Goal: Task Accomplishment & Management: Use online tool/utility

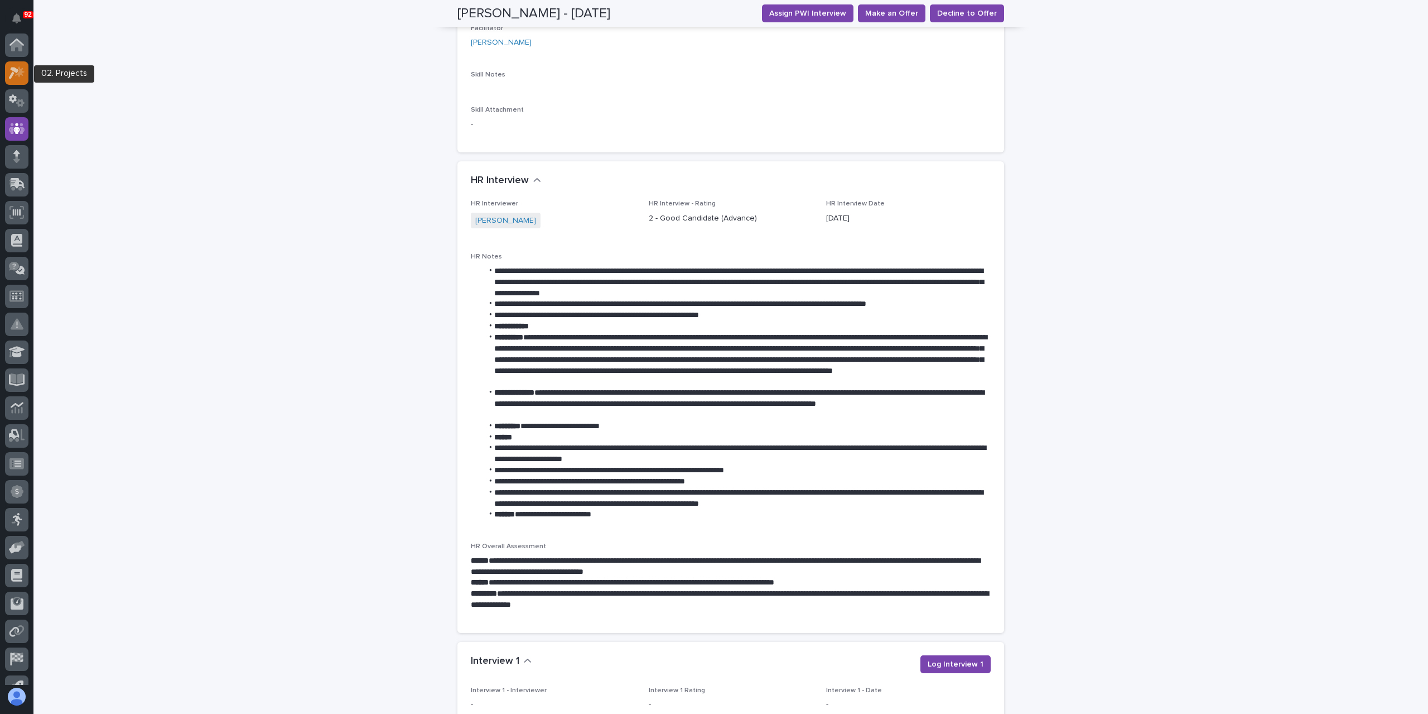
click at [18, 79] on div at bounding box center [16, 72] width 23 height 23
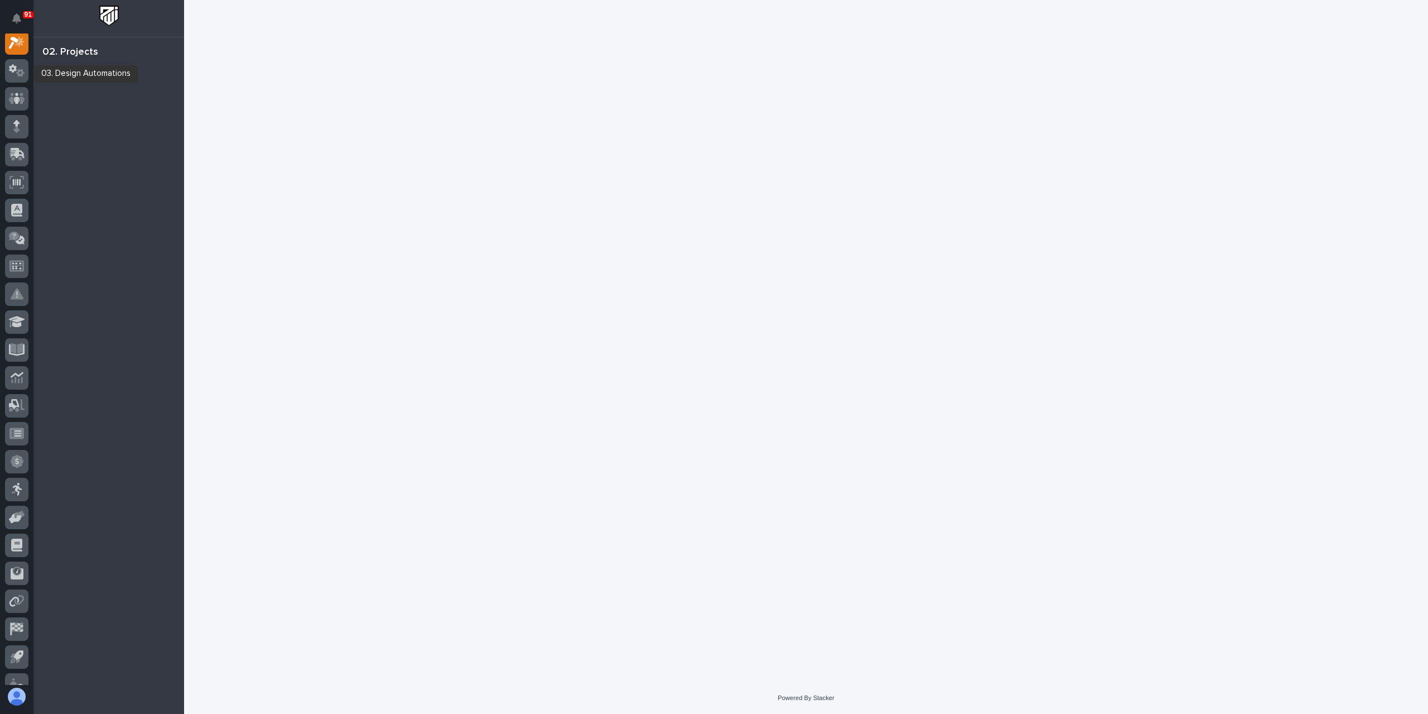
scroll to position [28, 0]
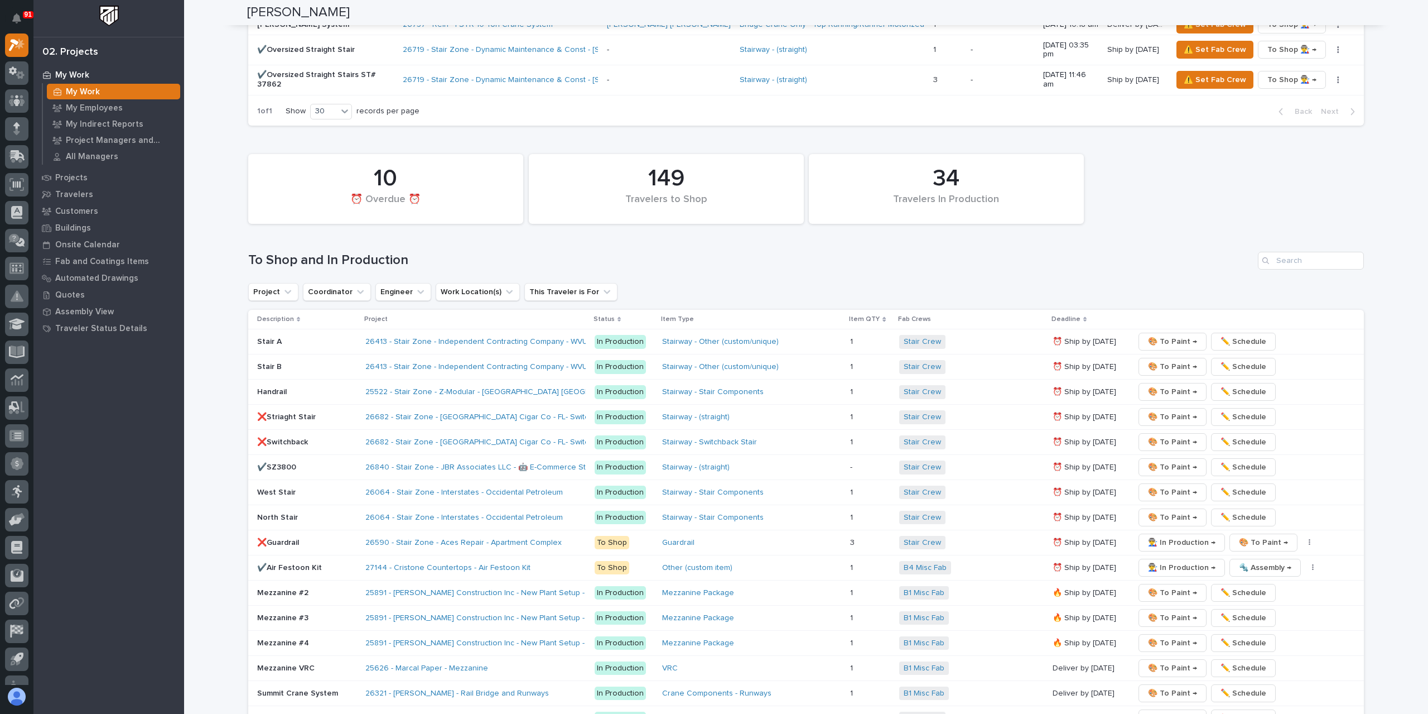
scroll to position [1562, 0]
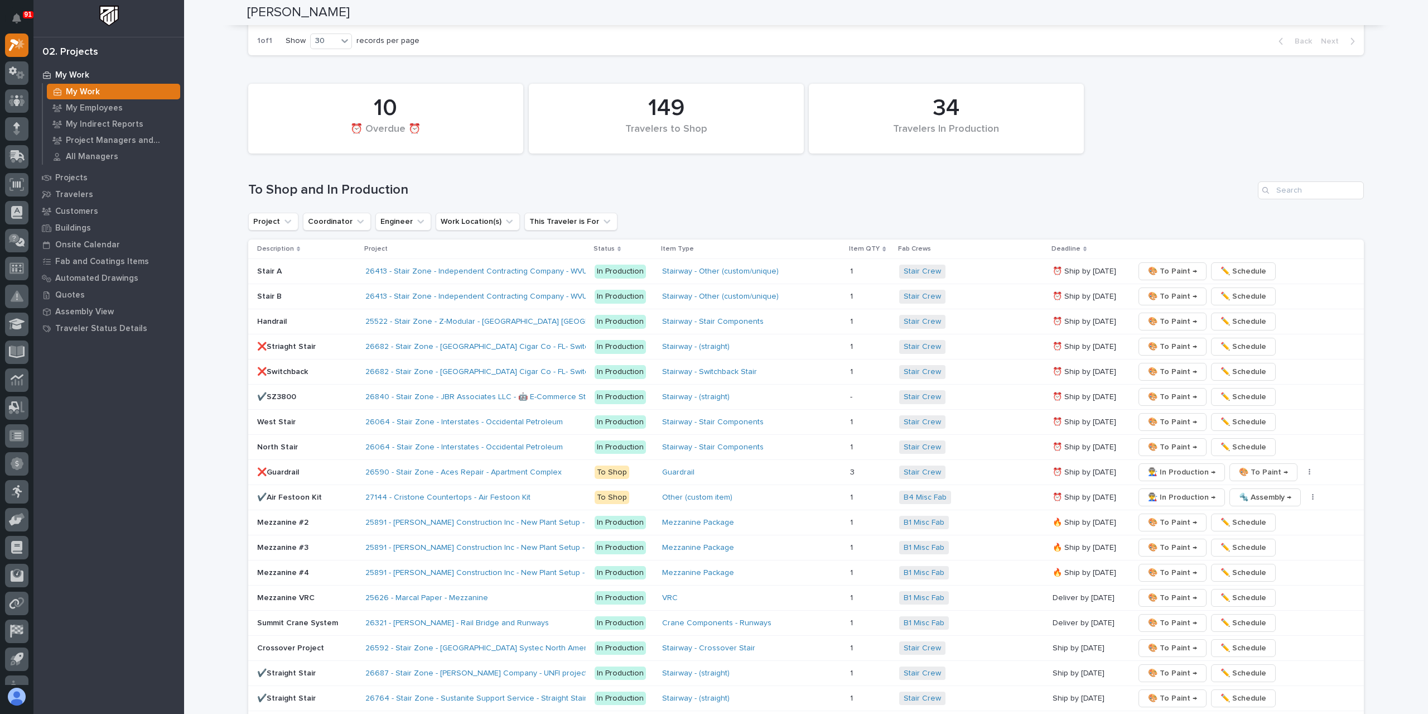
click at [292, 493] on p "✔️Air Festoon Kit" at bounding box center [306, 497] width 99 height 9
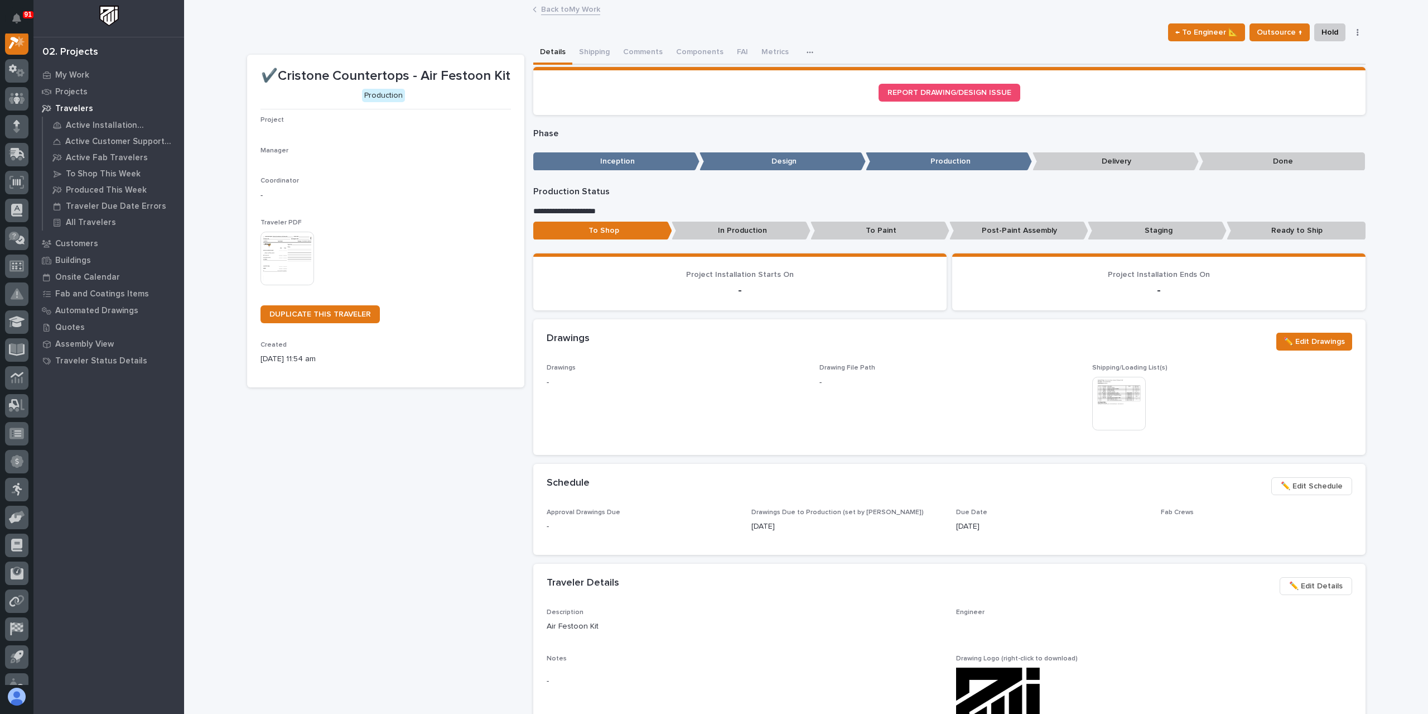
scroll to position [28, 0]
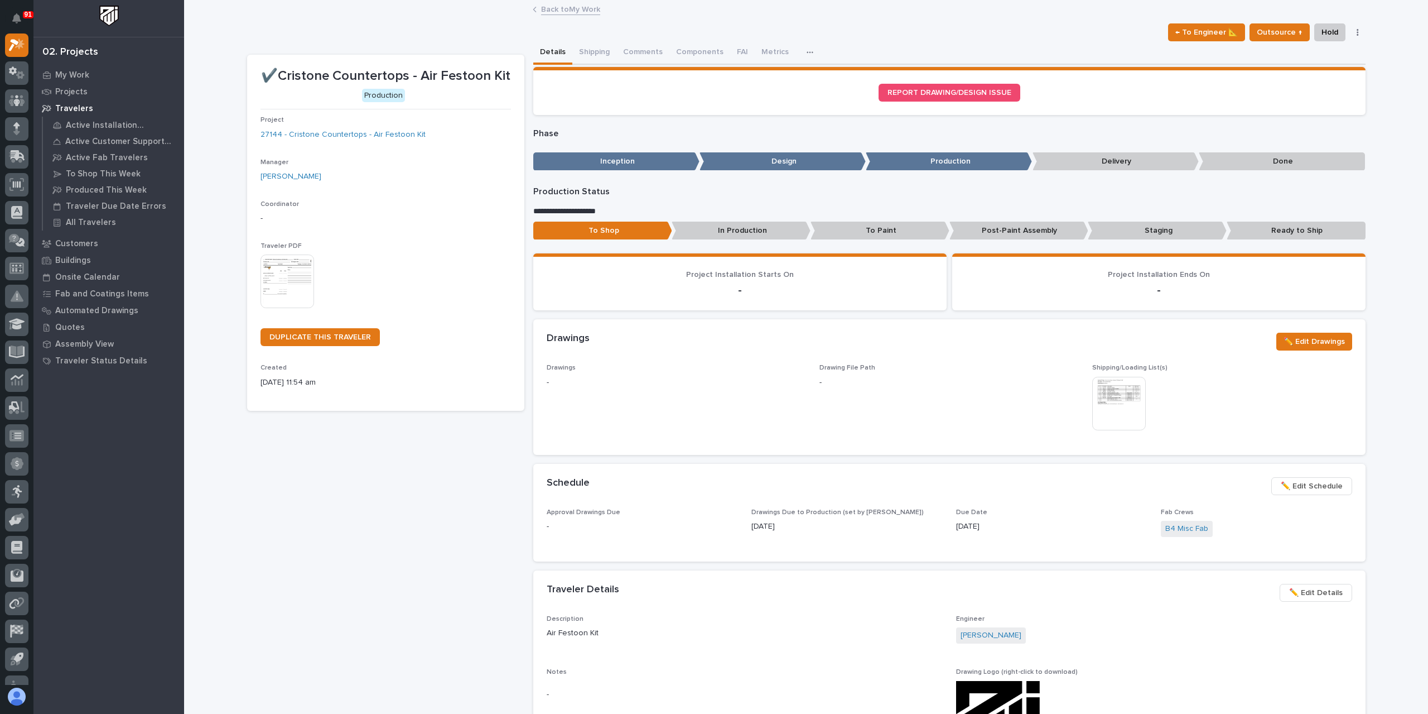
click at [1151, 235] on p "Staging" at bounding box center [1157, 231] width 139 height 18
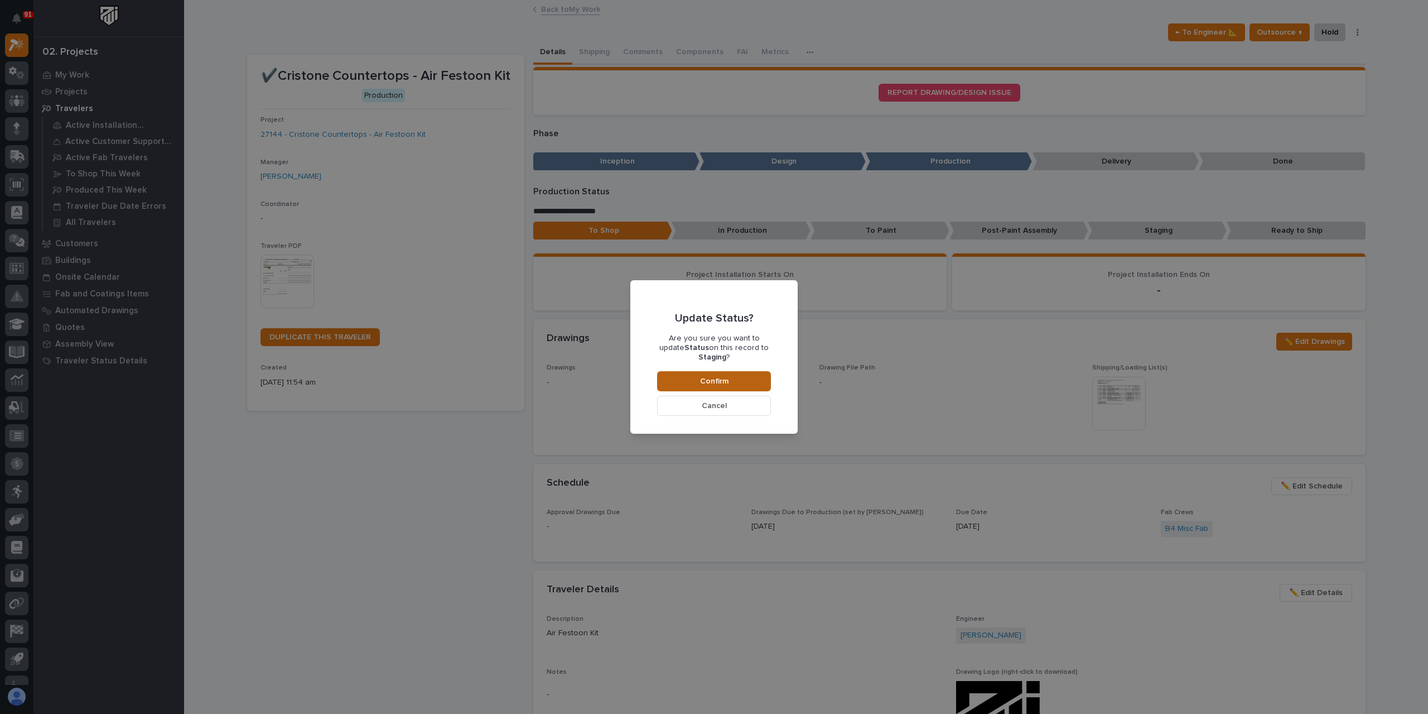
click at [729, 371] on button "Confirm" at bounding box center [714, 381] width 114 height 20
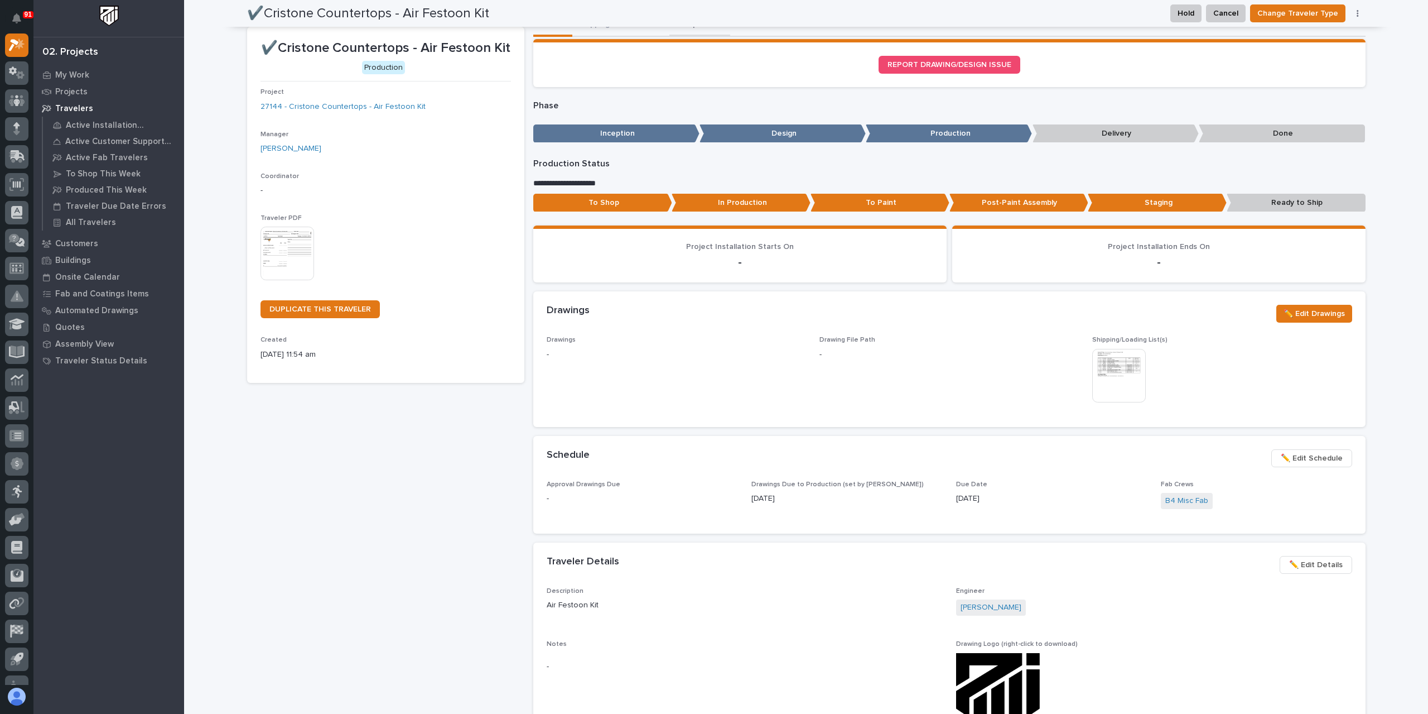
scroll to position [0, 0]
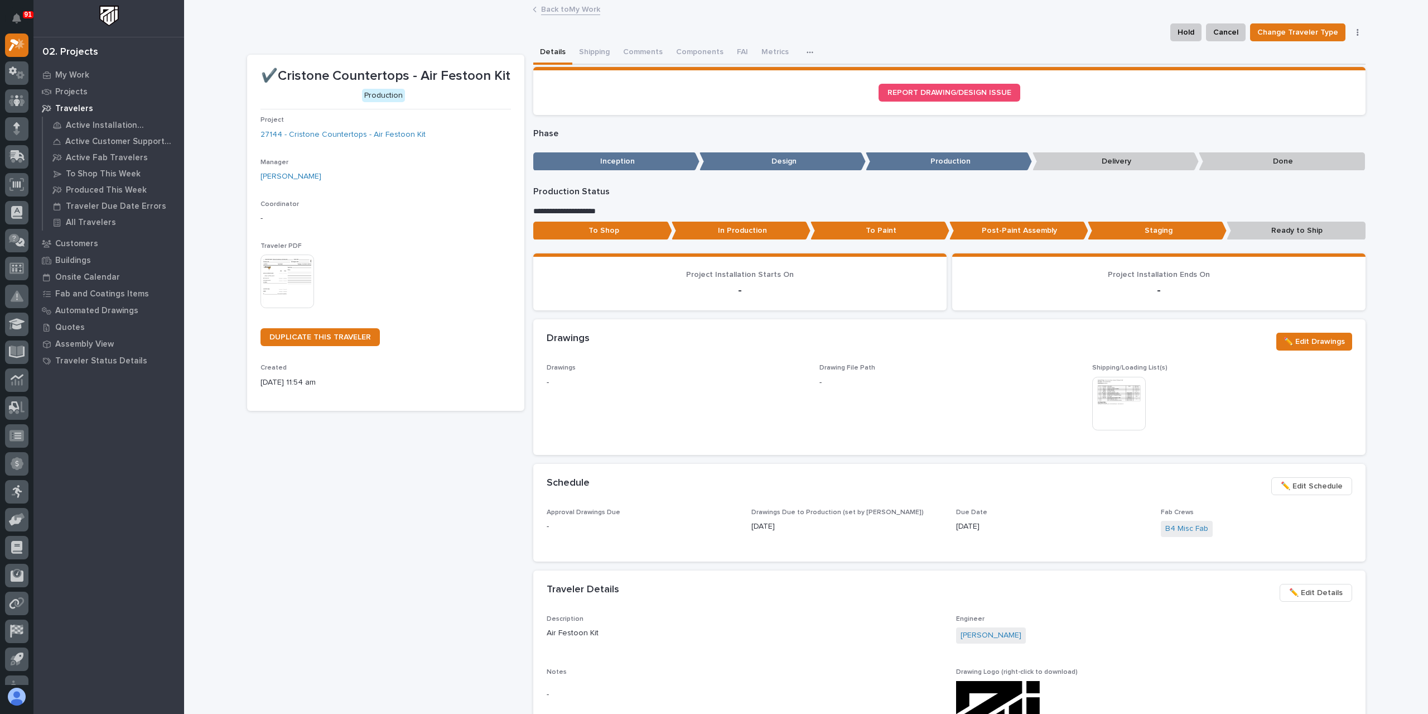
click at [580, 13] on link "Back to My Work" at bounding box center [570, 8] width 59 height 13
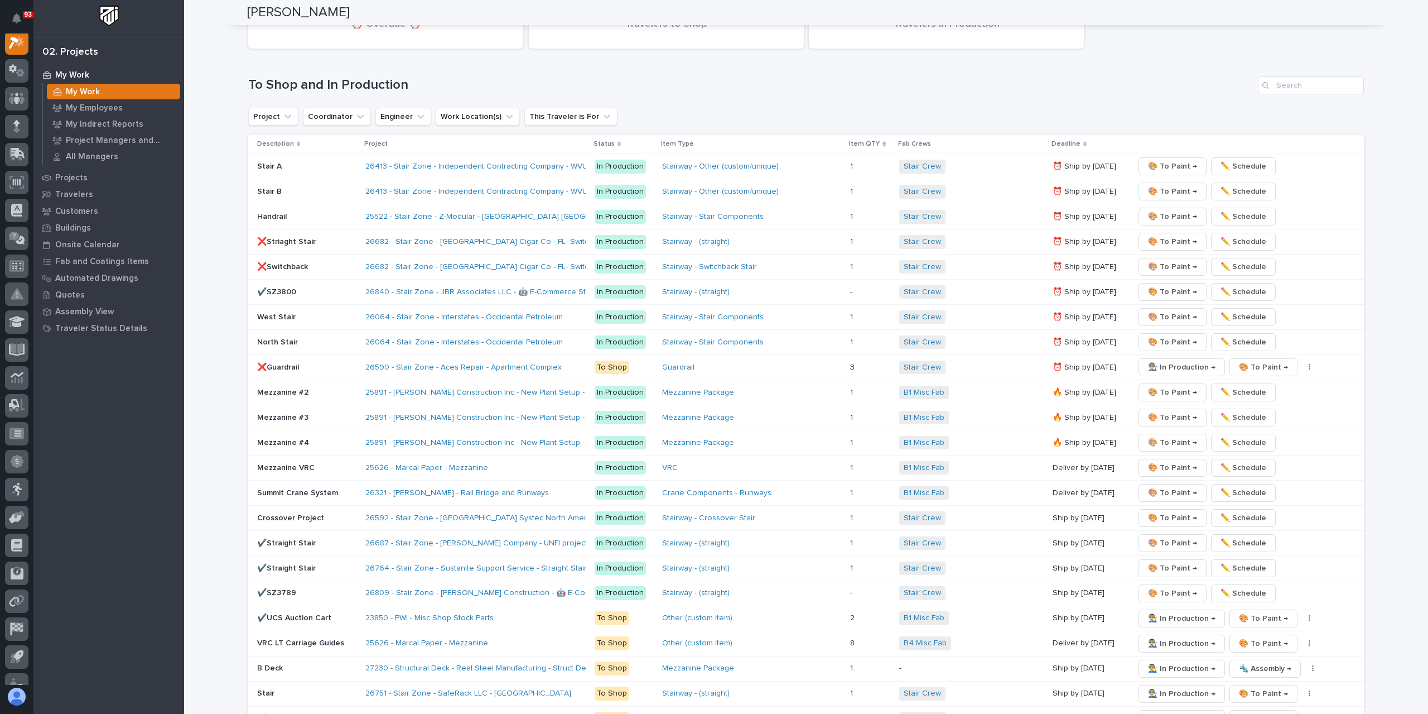
scroll to position [1060, 0]
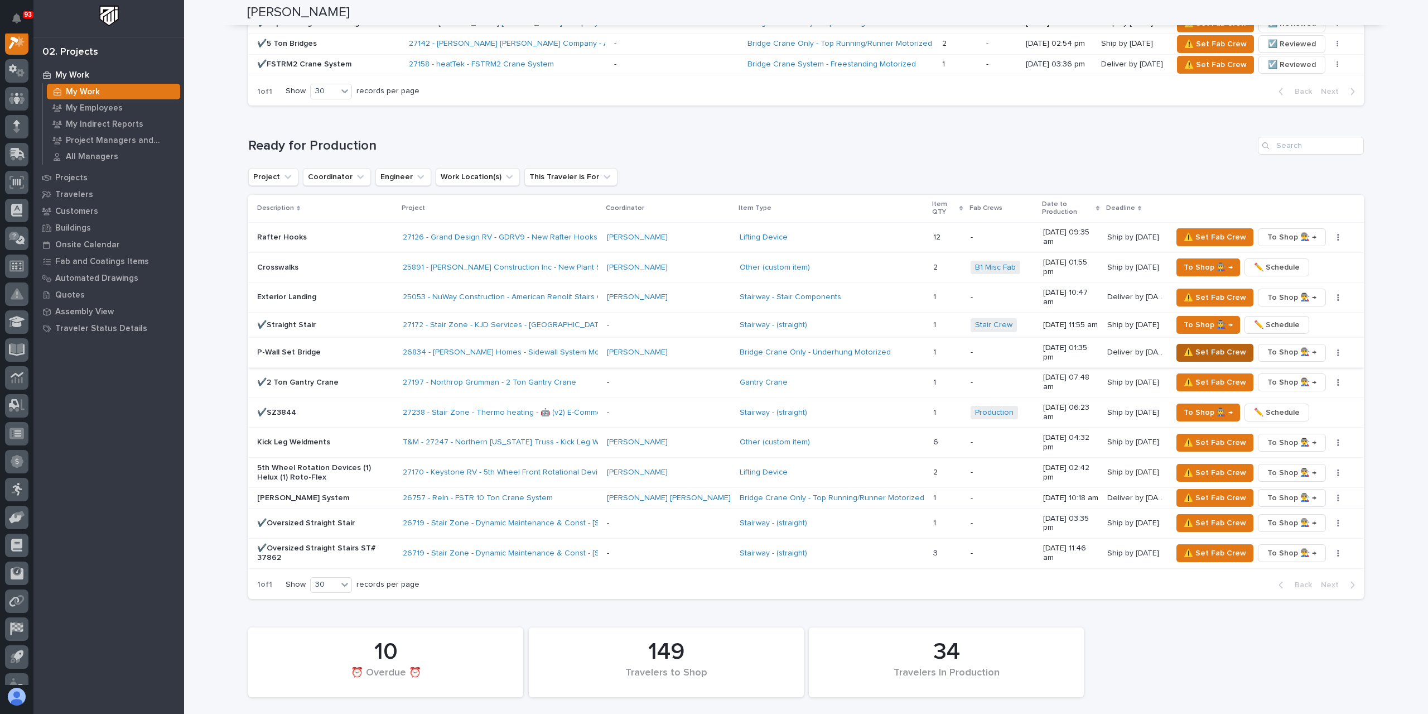
click at [1193, 344] on button "⚠️ Set Fab Crew" at bounding box center [1215, 353] width 77 height 18
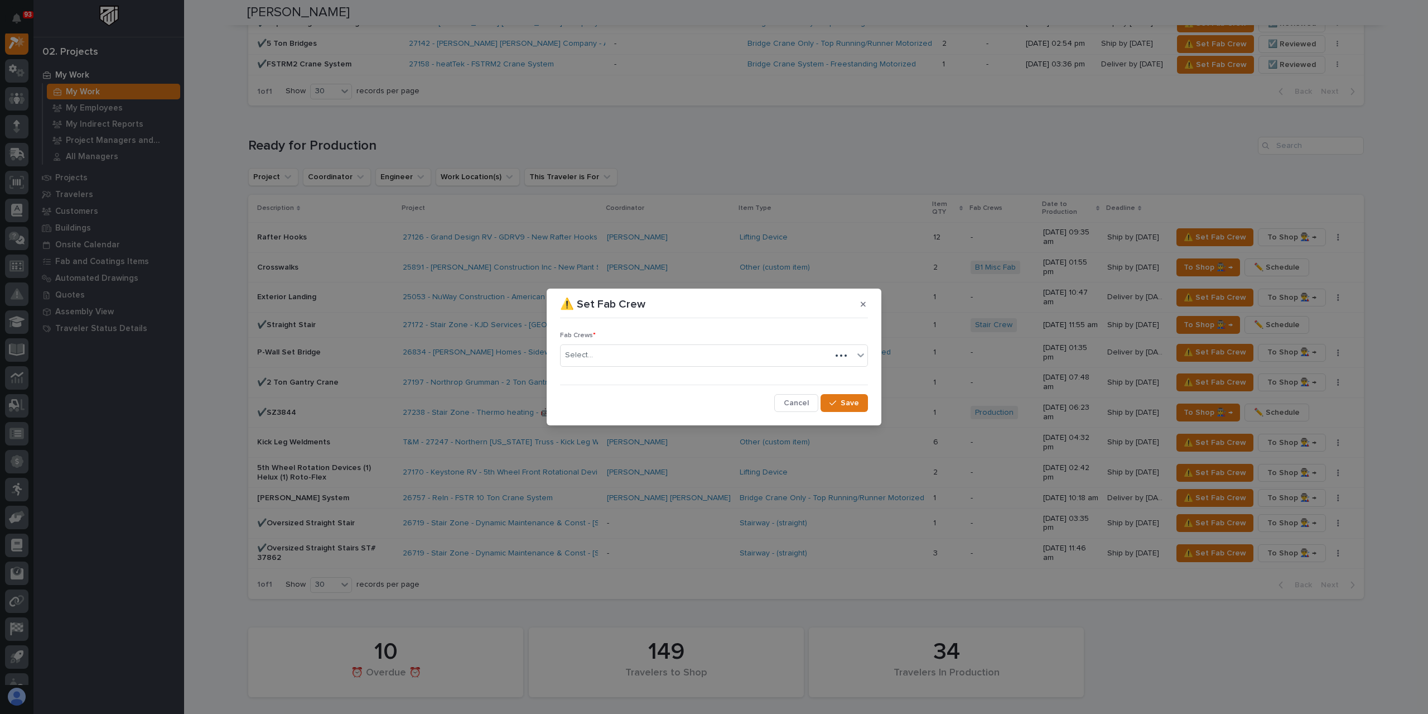
click at [586, 361] on div "Select..." at bounding box center [579, 355] width 28 height 12
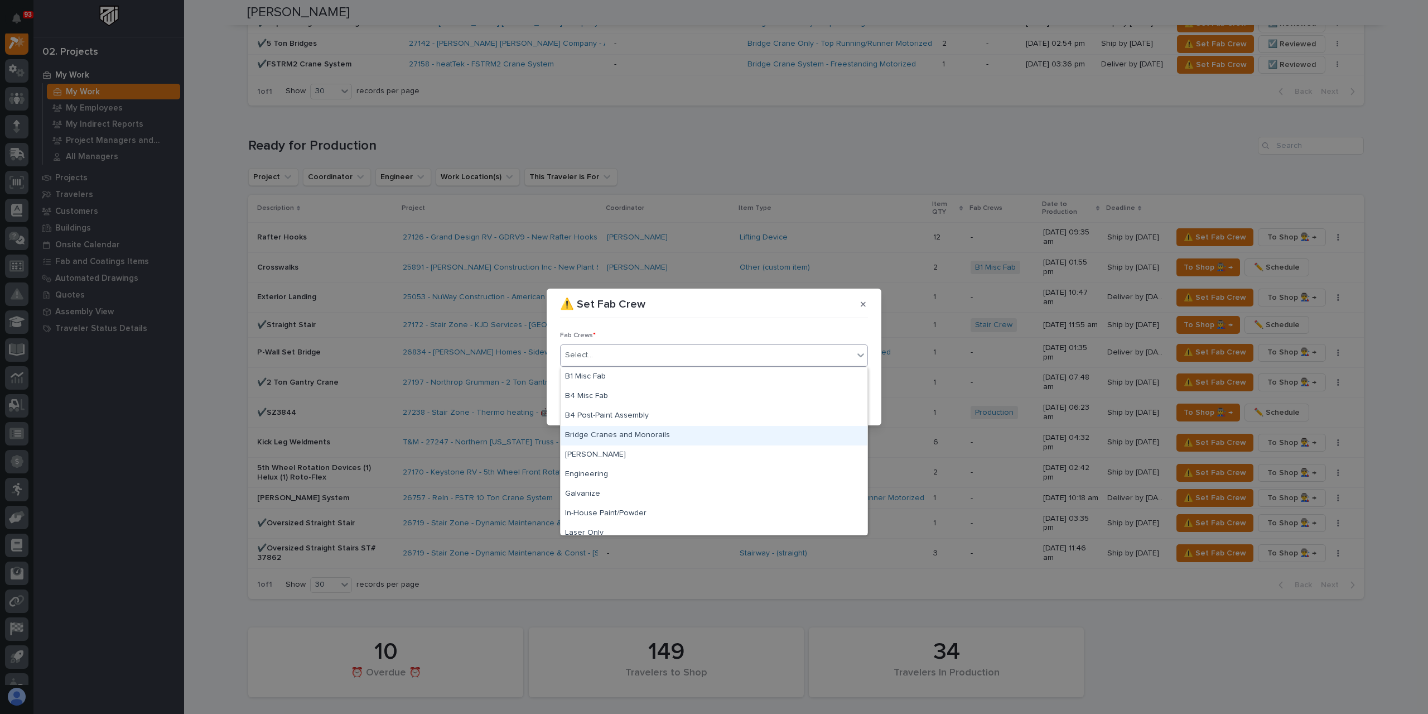
click at [629, 430] on div "Bridge Cranes and Monorails" at bounding box center [714, 436] width 307 height 20
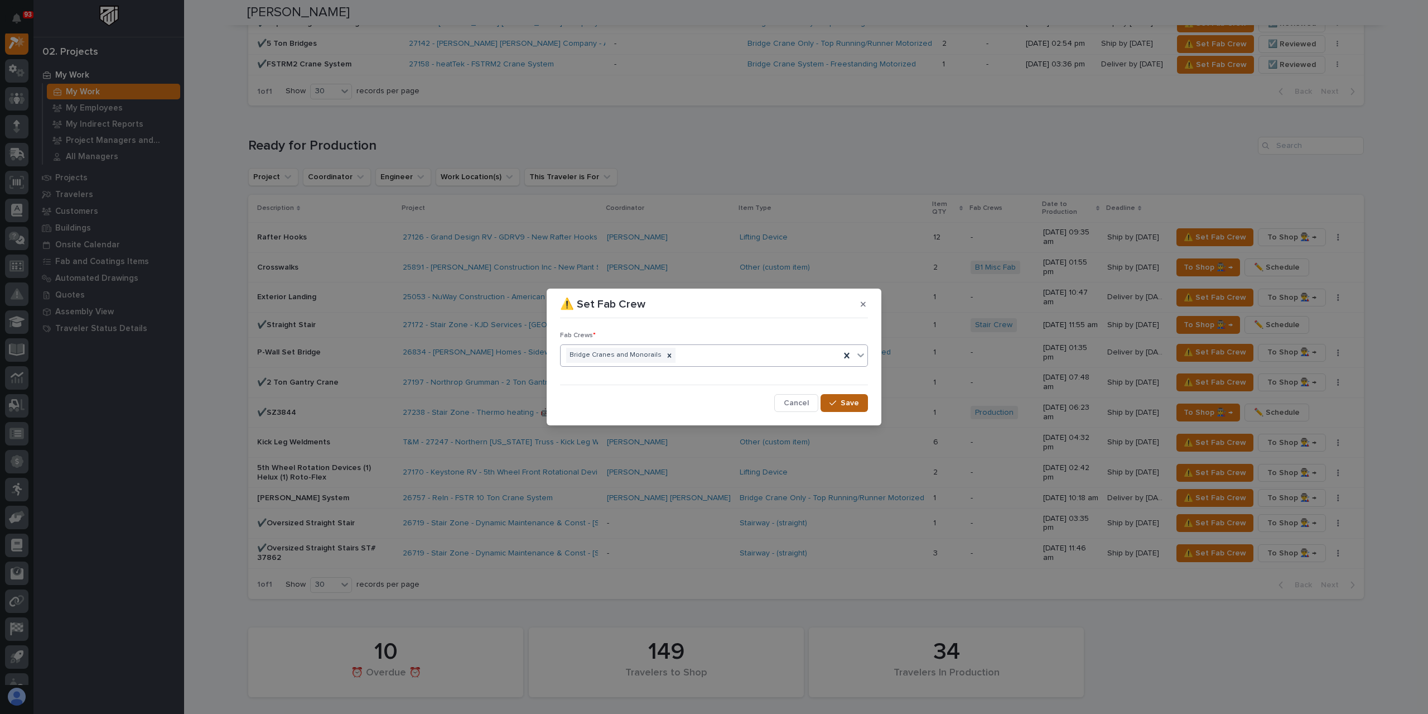
click at [855, 402] on span "Save" at bounding box center [850, 403] width 18 height 10
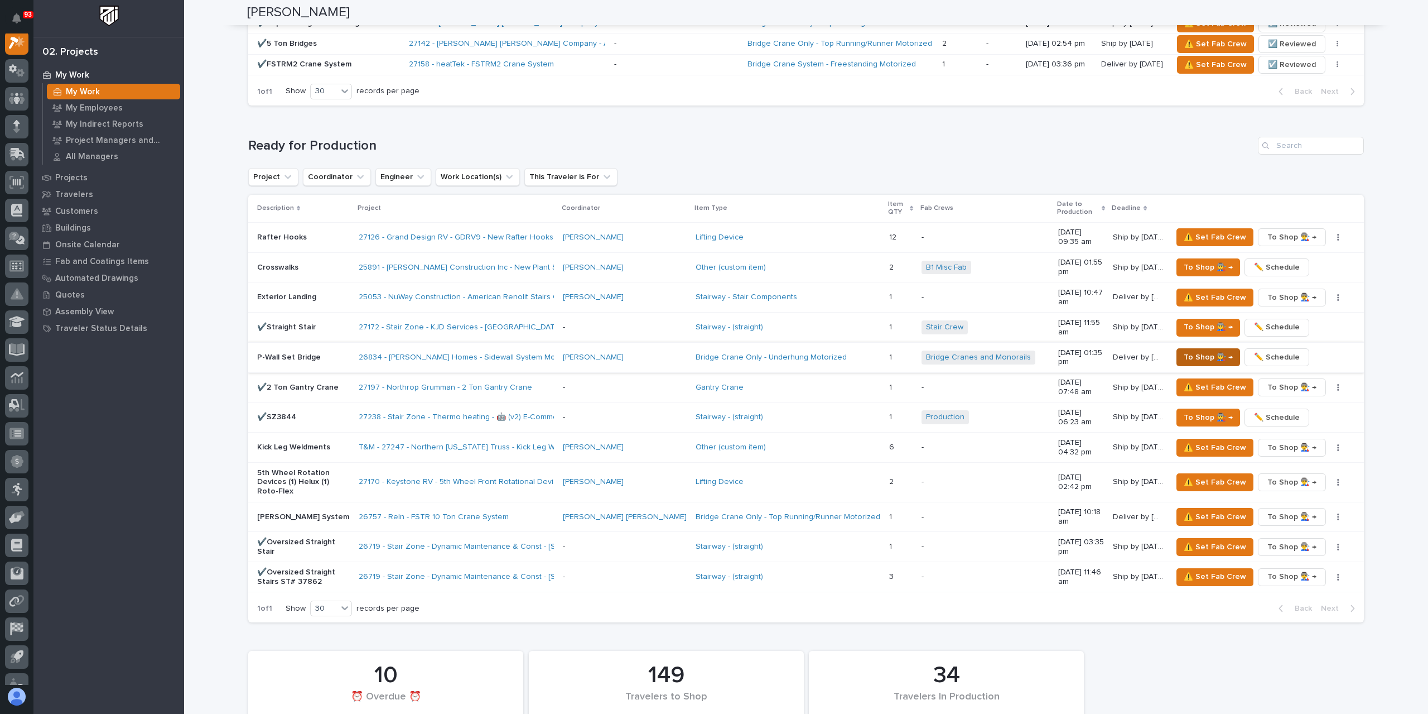
click at [1198, 350] on span "To Shop 👨‍🏭 →" at bounding box center [1208, 356] width 49 height 13
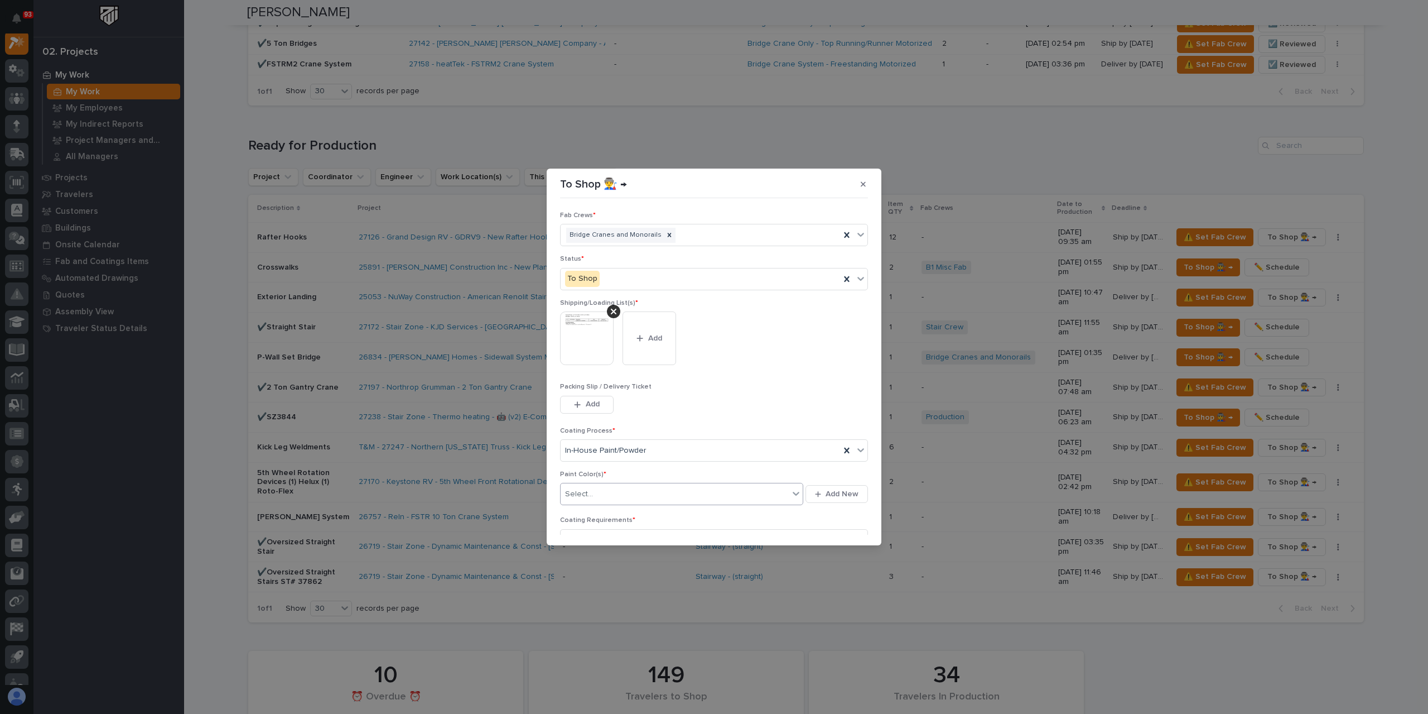
click at [623, 503] on div "Select..." at bounding box center [681, 494] width 243 height 22
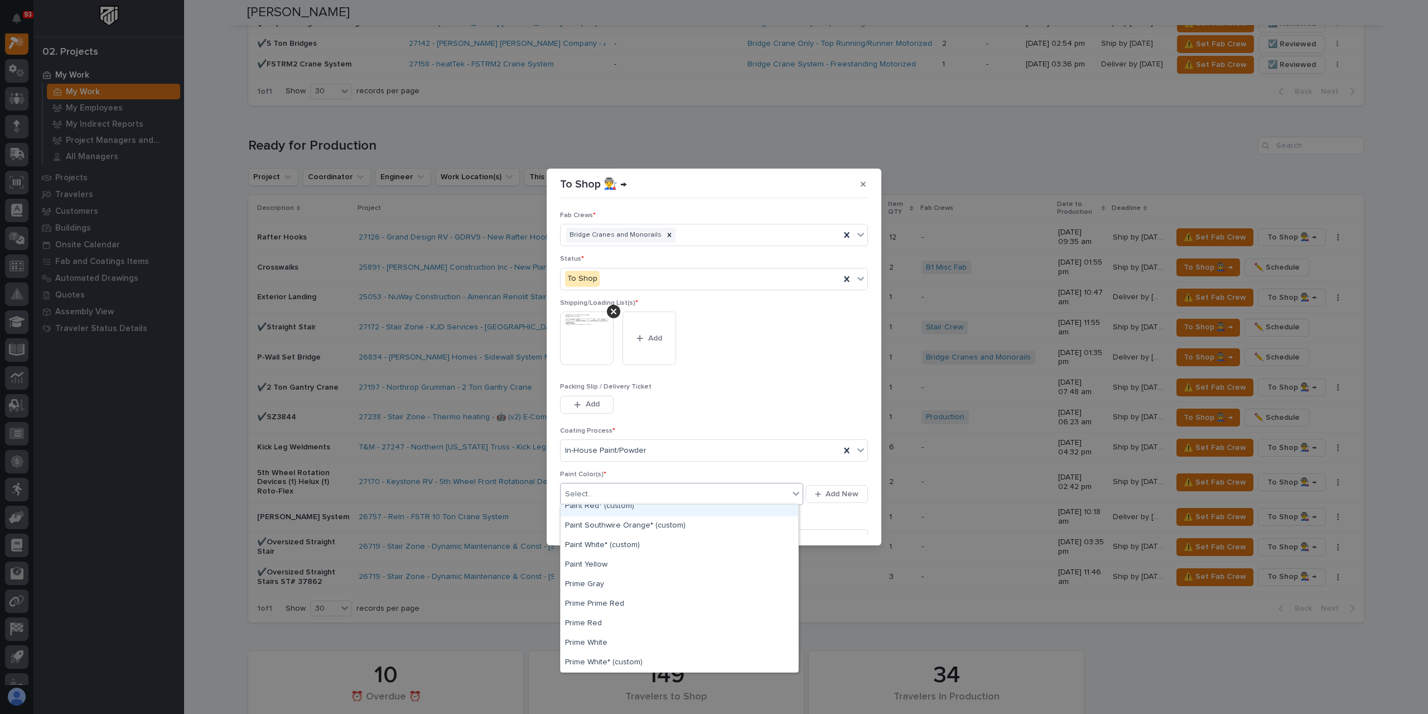
scroll to position [340, 0]
click at [598, 569] on div "Paint Yellow" at bounding box center [680, 565] width 238 height 20
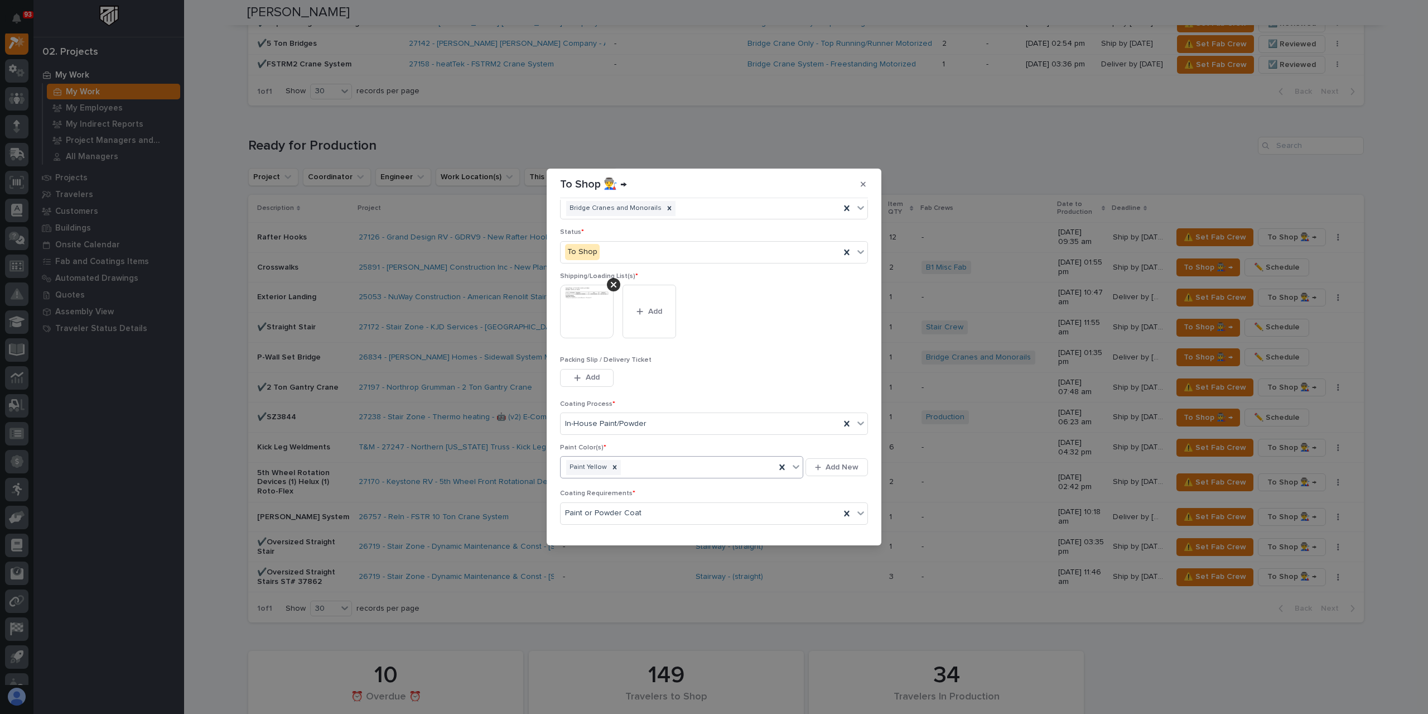
scroll to position [60, 0]
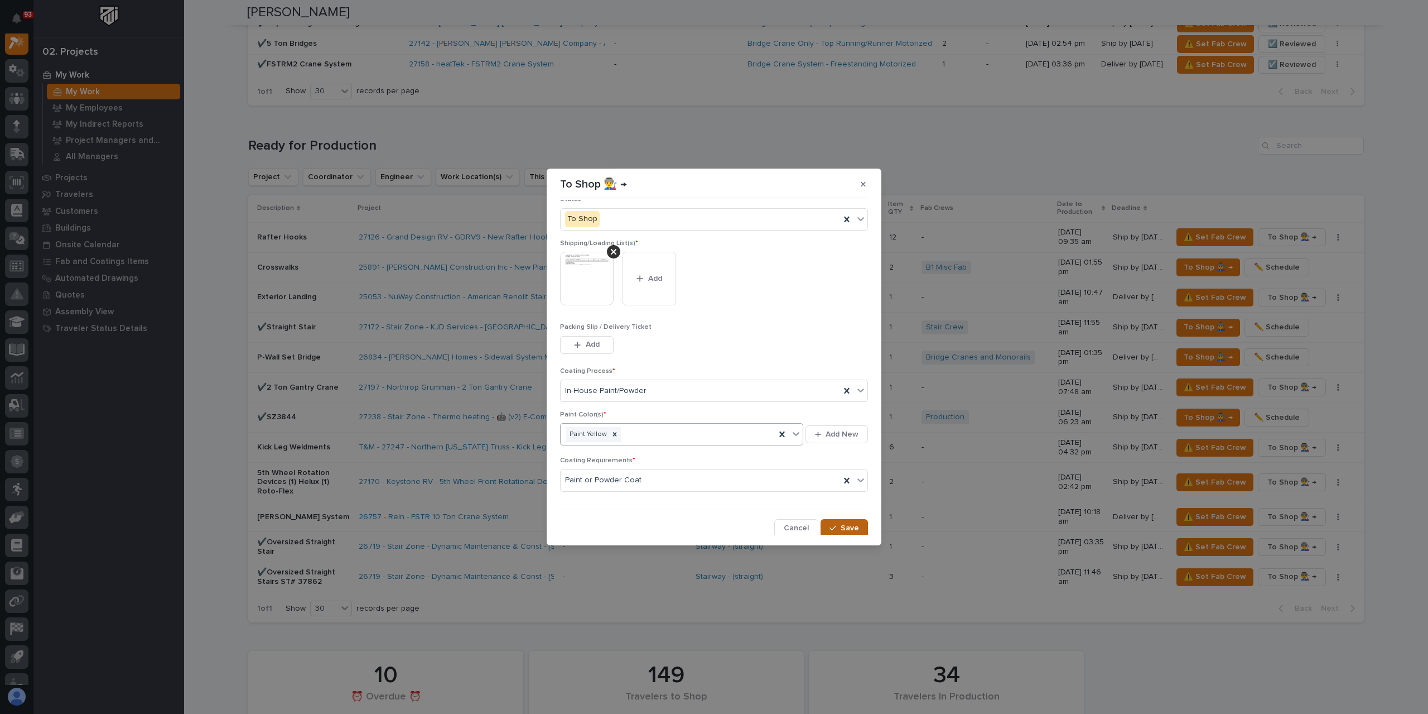
click at [854, 521] on button "Save" at bounding box center [844, 528] width 47 height 18
